Goal: Communication & Community: Answer question/provide support

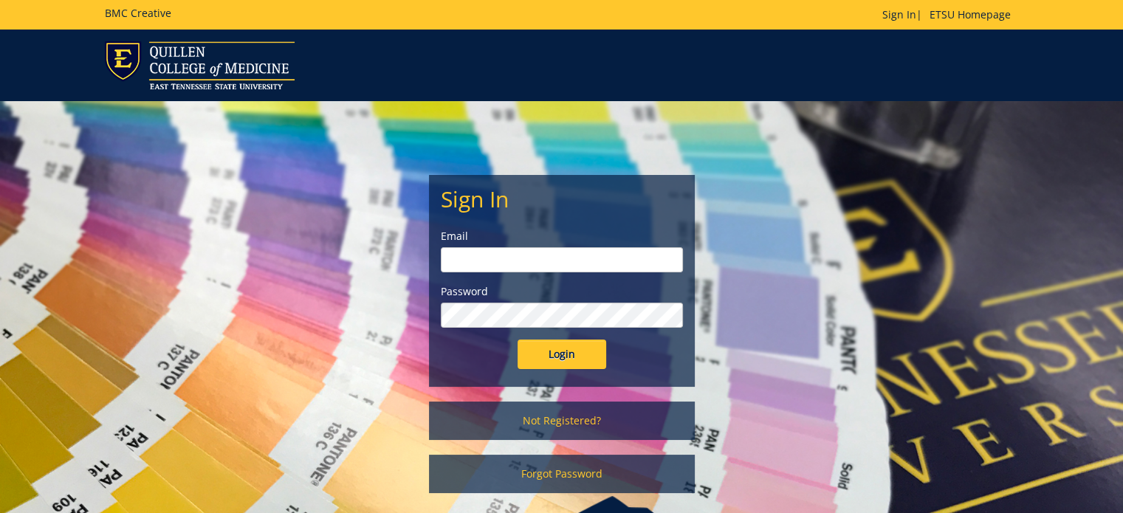
type input "[PERSON_NAME][EMAIL_ADDRESS][DOMAIN_NAME]"
click at [569, 357] on input "Login" at bounding box center [561, 355] width 89 height 30
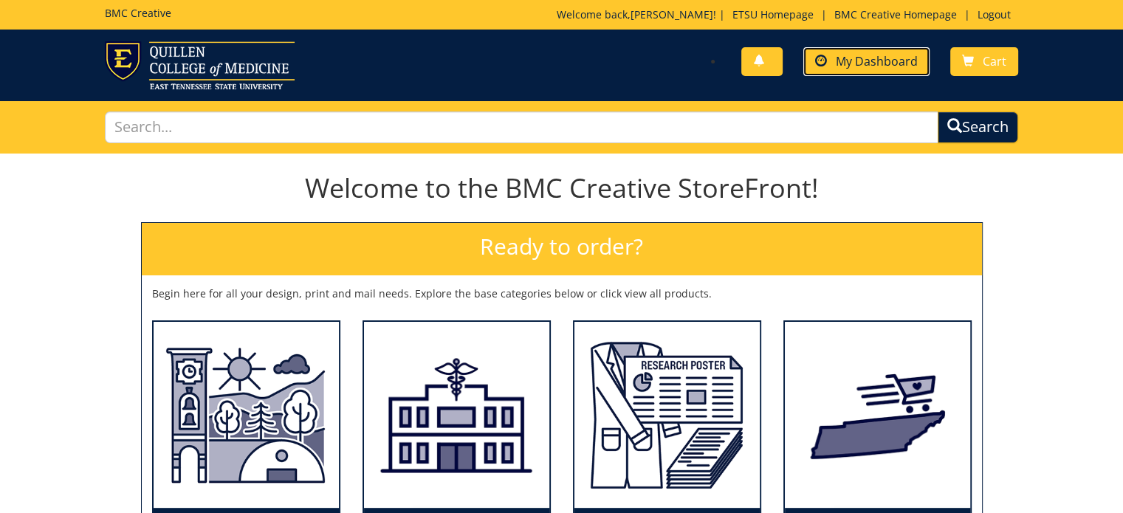
click at [856, 63] on span "My Dashboard" at bounding box center [877, 61] width 82 height 16
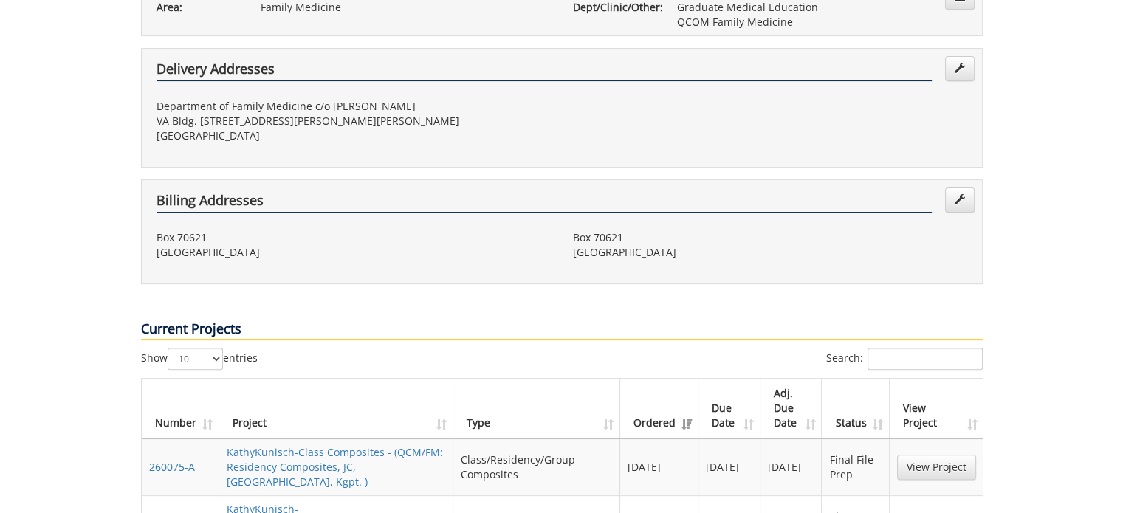
scroll to position [443, 0]
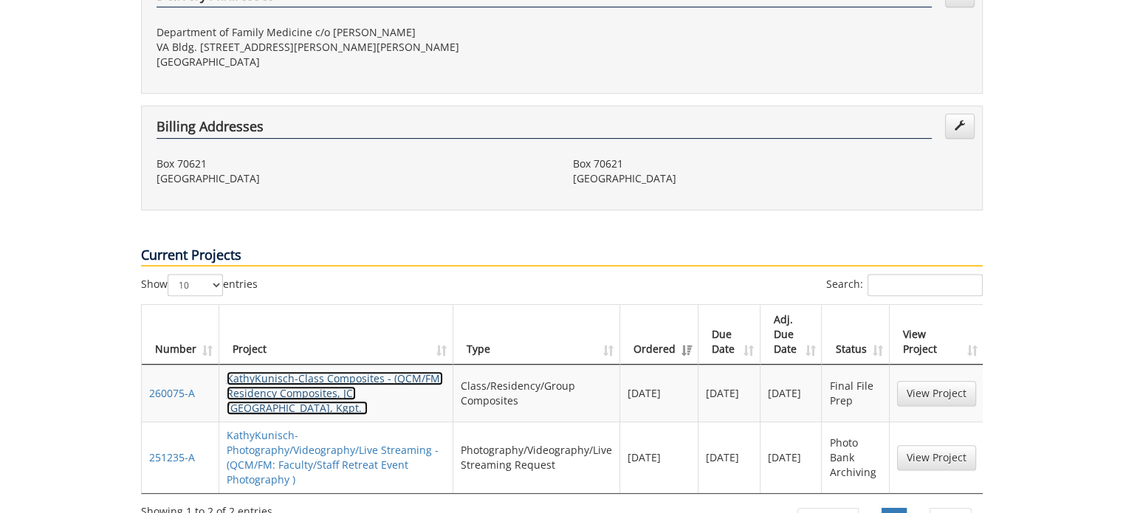
click at [326, 371] on link "KathyKunisch-Class Composites - (QCM/FM: Residency Composites, JC, [GEOGRAPHIC_…" at bounding box center [335, 393] width 216 height 44
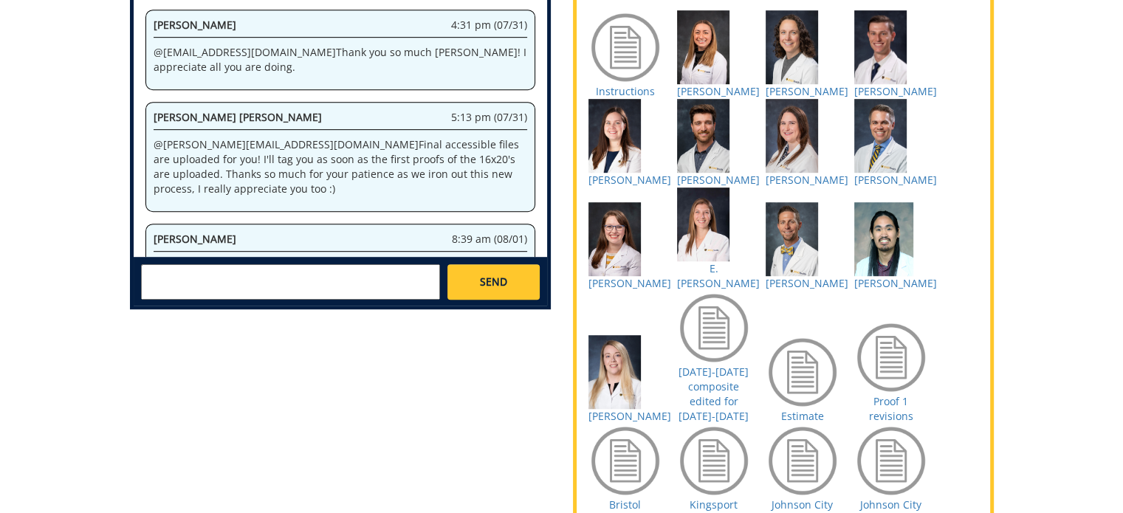
scroll to position [1671, 0]
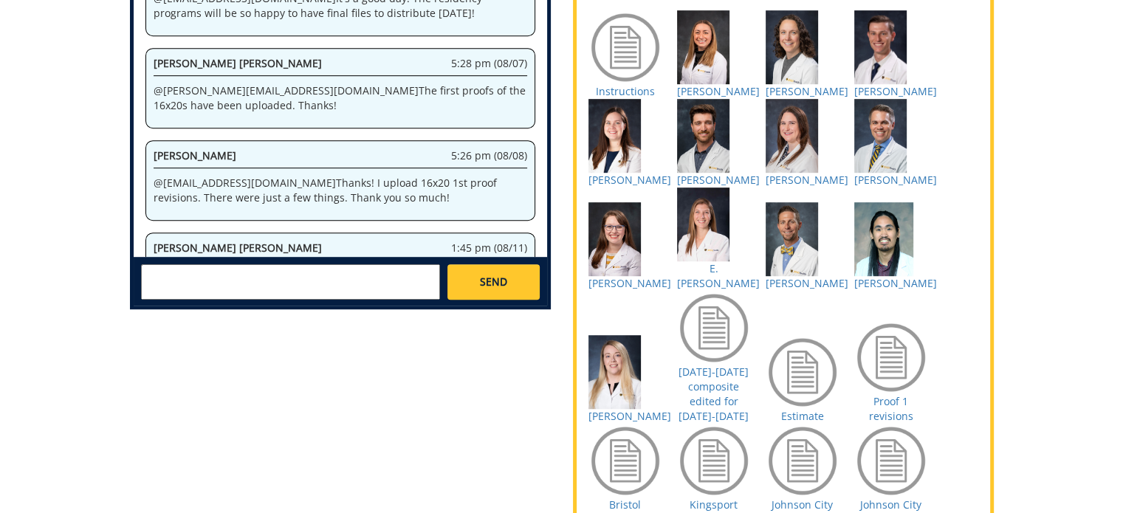
click at [257, 265] on textarea at bounding box center [290, 281] width 299 height 35
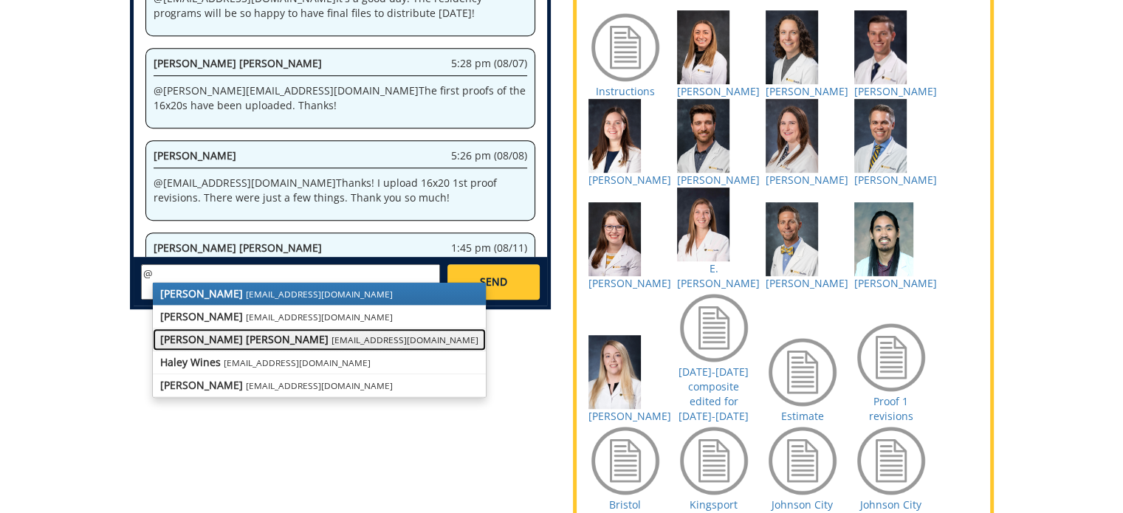
click at [336, 334] on small "[EMAIL_ADDRESS][DOMAIN_NAME]" at bounding box center [404, 340] width 147 height 12
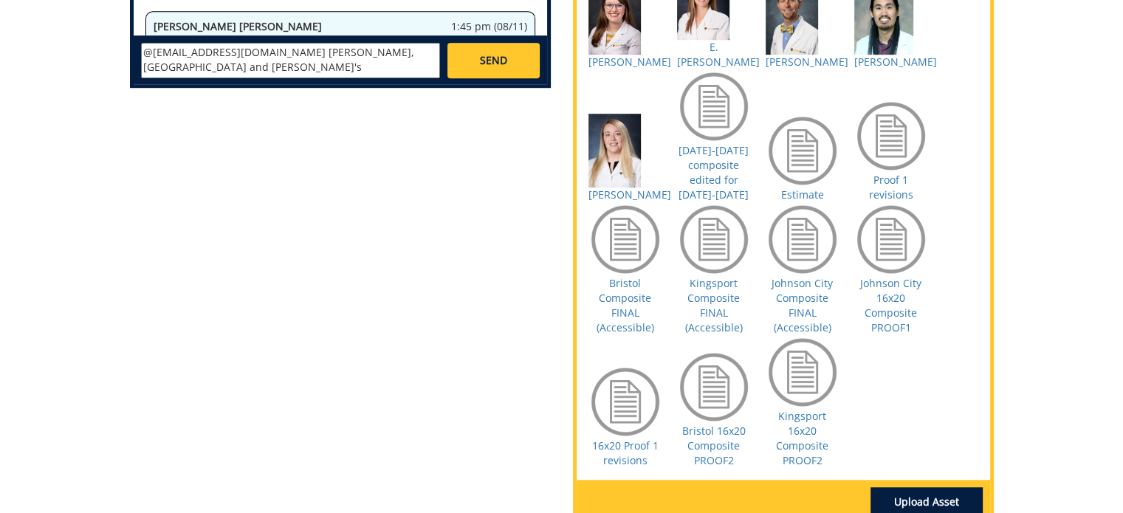
scroll to position [903, 0]
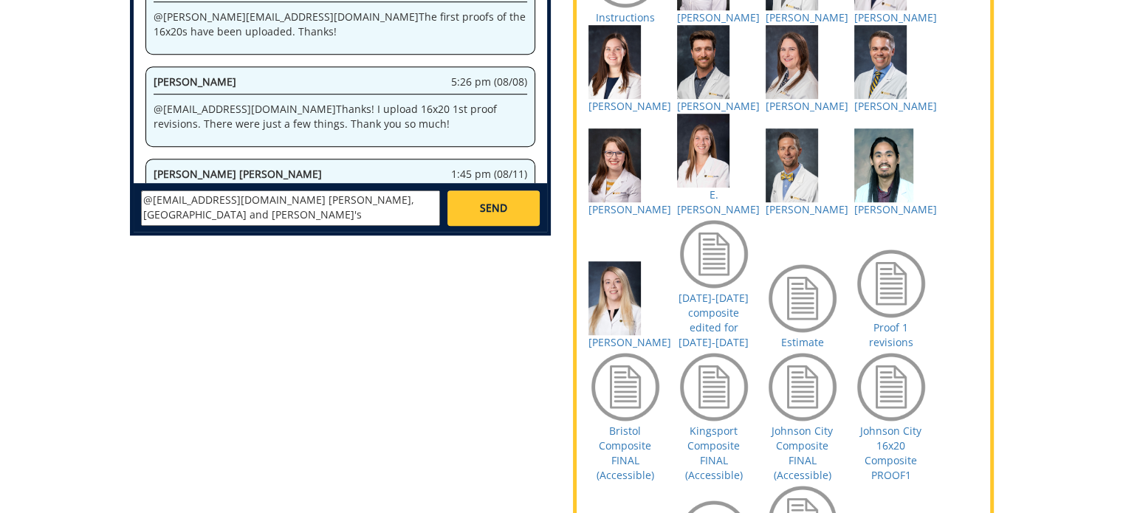
drag, startPoint x: 377, startPoint y: 179, endPoint x: 327, endPoint y: 192, distance: 51.7
click at [327, 192] on textarea "@[EMAIL_ADDRESS][DOMAIN_NAME] [PERSON_NAME], [GEOGRAPHIC_DATA] and [PERSON_NAME…" at bounding box center [290, 207] width 299 height 35
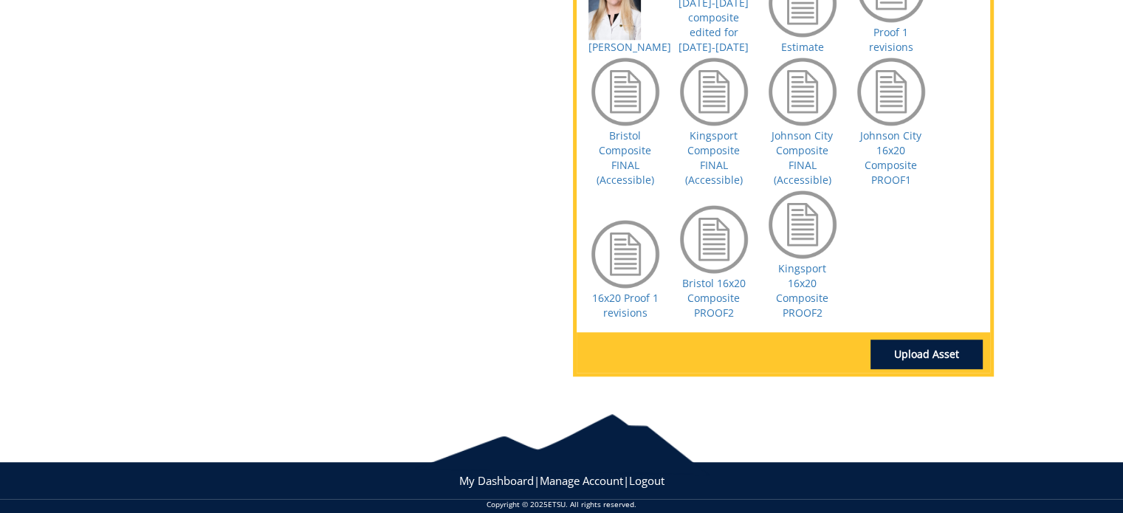
scroll to position [1125, 0]
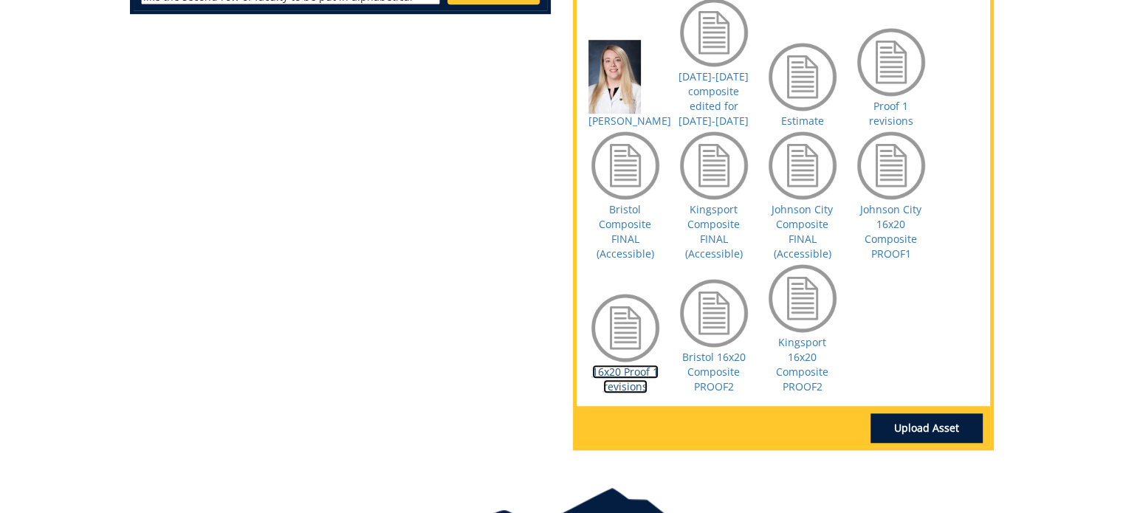
click at [629, 393] on link "16x20 Proof 1 revisions" at bounding box center [625, 379] width 66 height 29
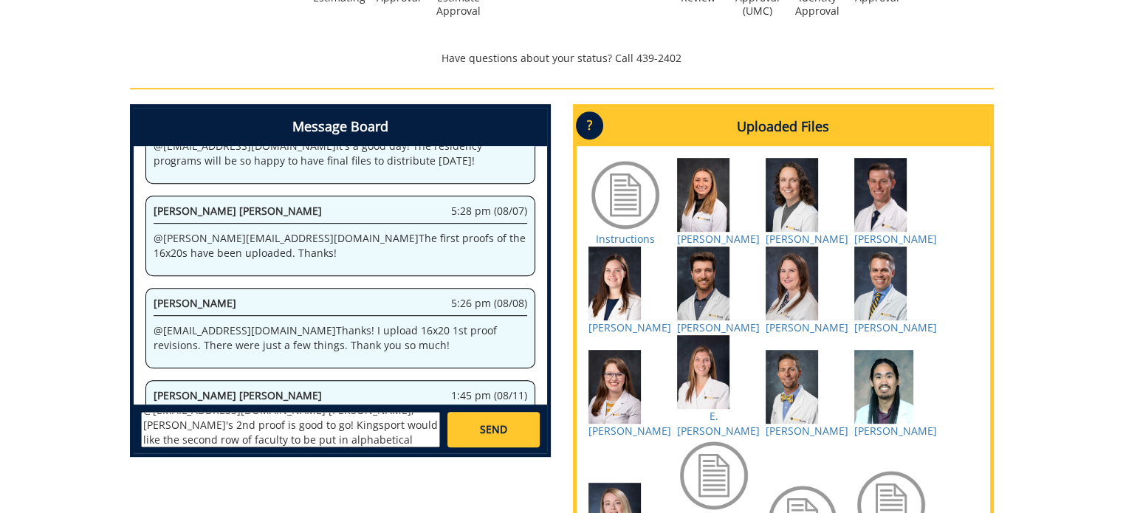
scroll to position [756, 0]
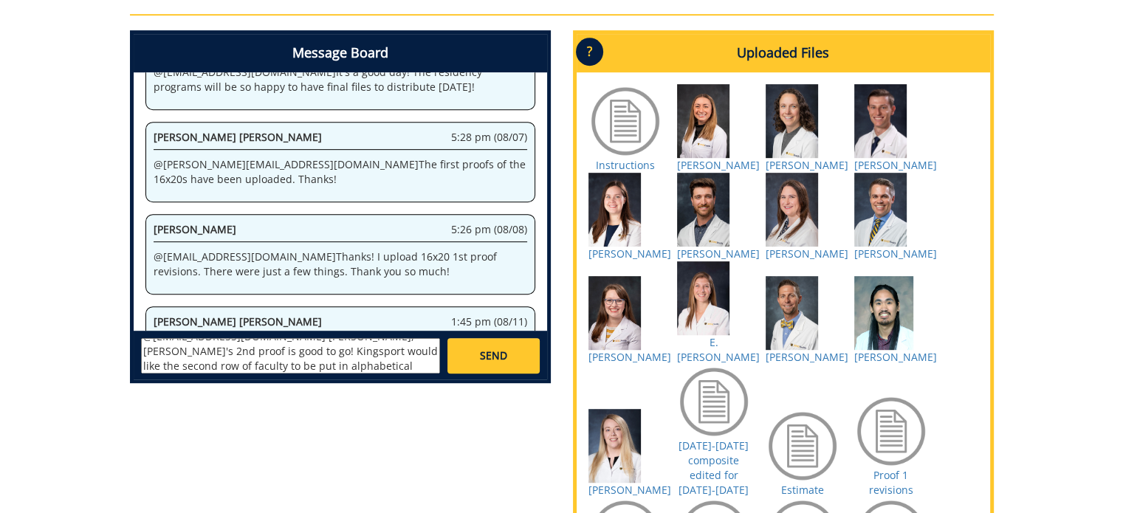
click at [264, 354] on textarea "@[EMAIL_ADDRESS][DOMAIN_NAME] [PERSON_NAME], [PERSON_NAME]'s 2nd proof is good …" at bounding box center [290, 355] width 299 height 35
type textarea "@[EMAIL_ADDRESS][DOMAIN_NAME] [PERSON_NAME], [PERSON_NAME]'s 2nd proof is good …"
click at [514, 342] on link "SEND" at bounding box center [493, 355] width 92 height 35
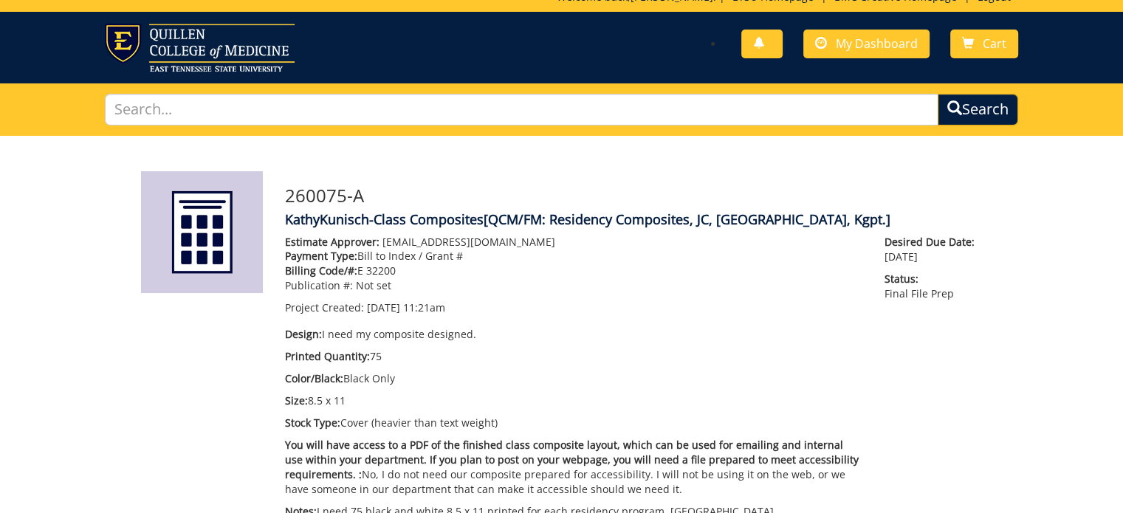
scroll to position [0, 0]
